Goal: Find specific fact: Find specific page/section

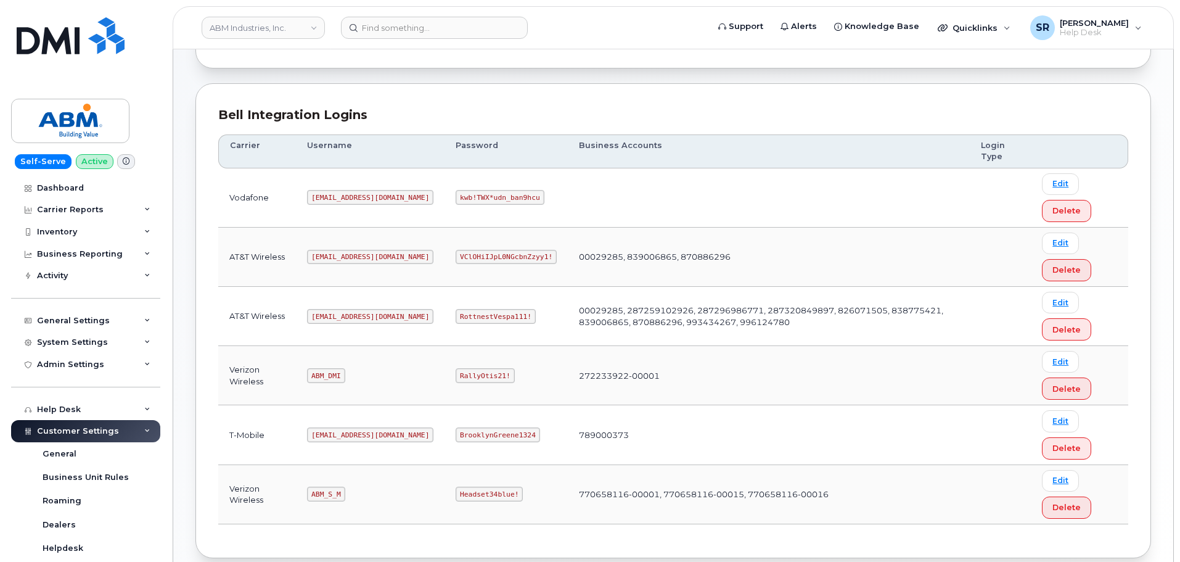
scroll to position [193, 0]
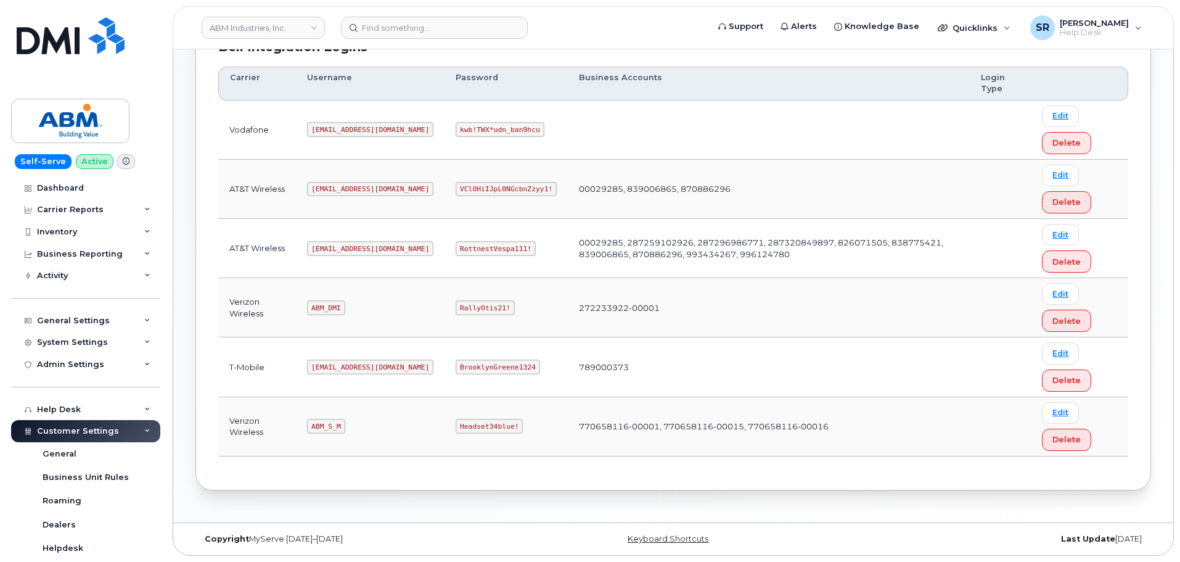
click at [321, 247] on code "[EMAIL_ADDRESS][DOMAIN_NAME]" at bounding box center [370, 248] width 126 height 15
copy code "[EMAIL_ADDRESS][DOMAIN_NAME]"
click at [456, 249] on code "RottnestVespa111!" at bounding box center [496, 248] width 80 height 15
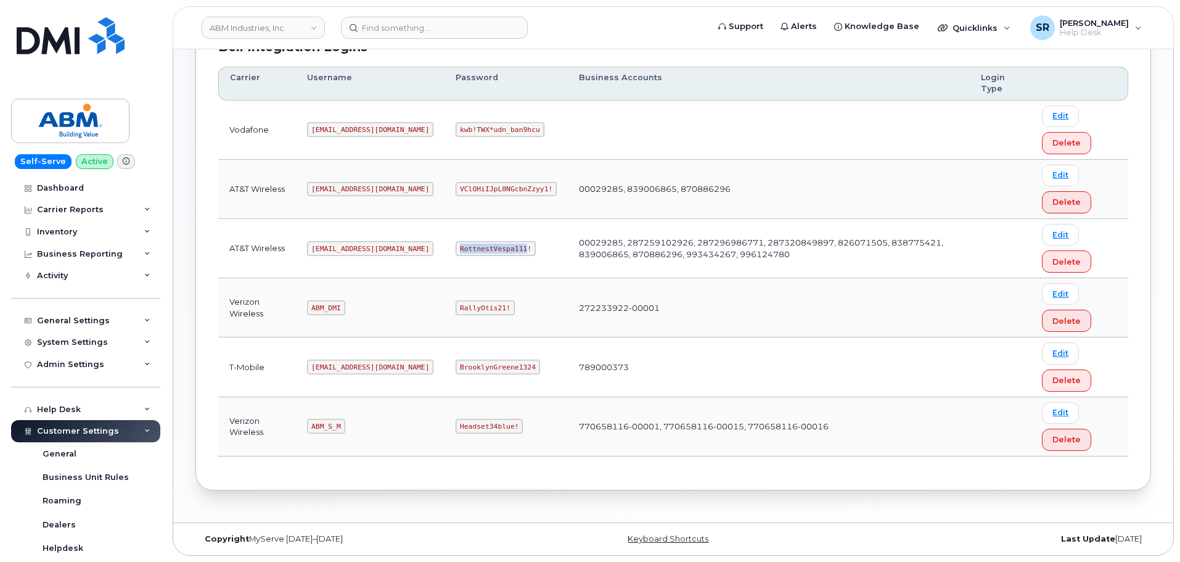
click at [456, 249] on code "RottnestVespa111!" at bounding box center [496, 248] width 80 height 15
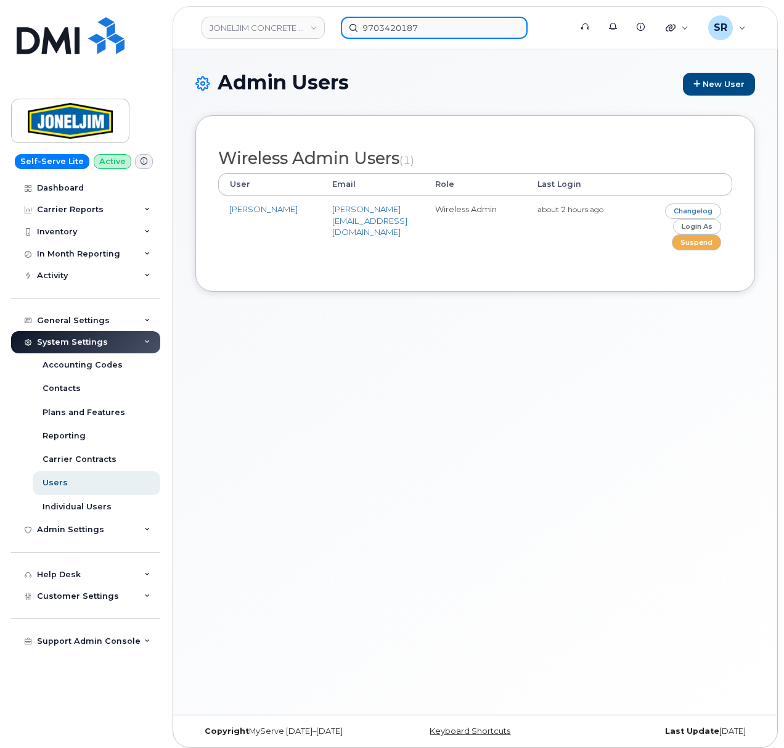
click at [429, 30] on input "9703420187" at bounding box center [434, 28] width 187 height 22
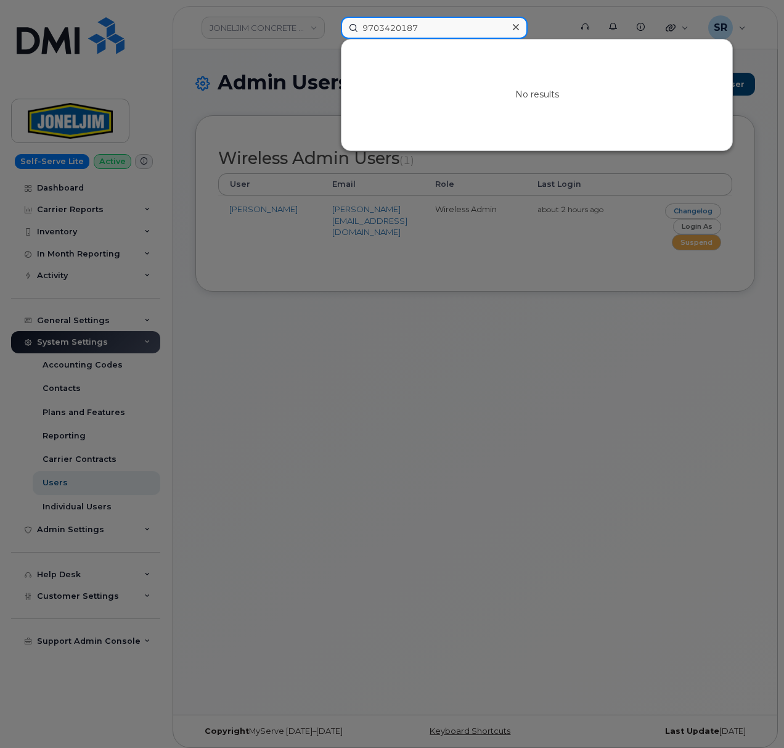
click at [429, 30] on input "9703420187" at bounding box center [434, 28] width 187 height 22
paste input "2969583"
type input "2969583"
